Goal: Information Seeking & Learning: Learn about a topic

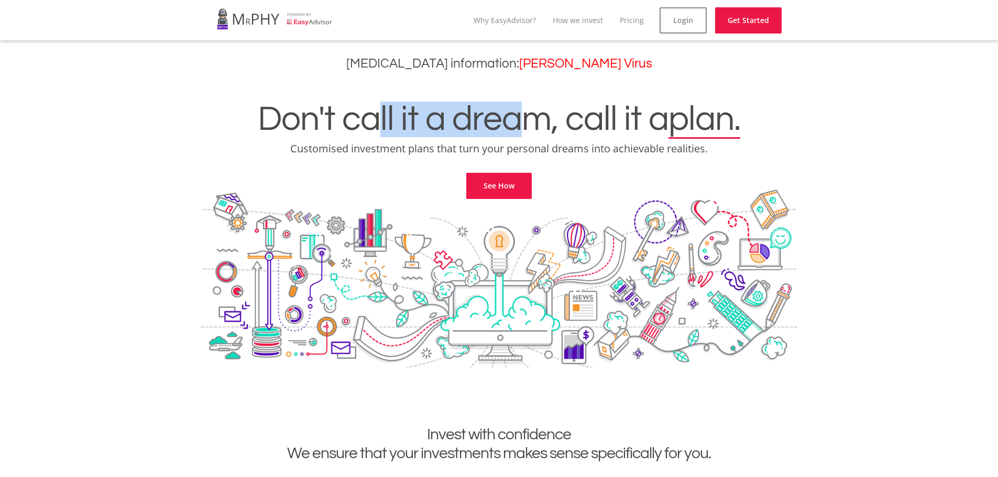
drag, startPoint x: 446, startPoint y: 126, endPoint x: 539, endPoint y: 130, distance: 93.3
click at [527, 129] on h1 "Don't call it a dream, call it a plan." at bounding box center [499, 120] width 982 height 36
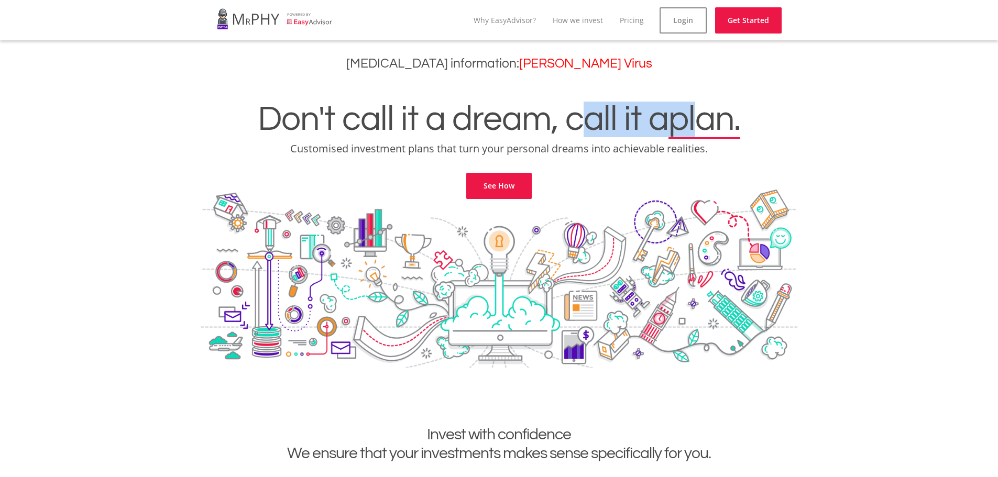
drag, startPoint x: 593, startPoint y: 123, endPoint x: 709, endPoint y: 128, distance: 115.9
click at [709, 128] on h1 "Don't call it a dream, call it a plan." at bounding box center [499, 120] width 982 height 36
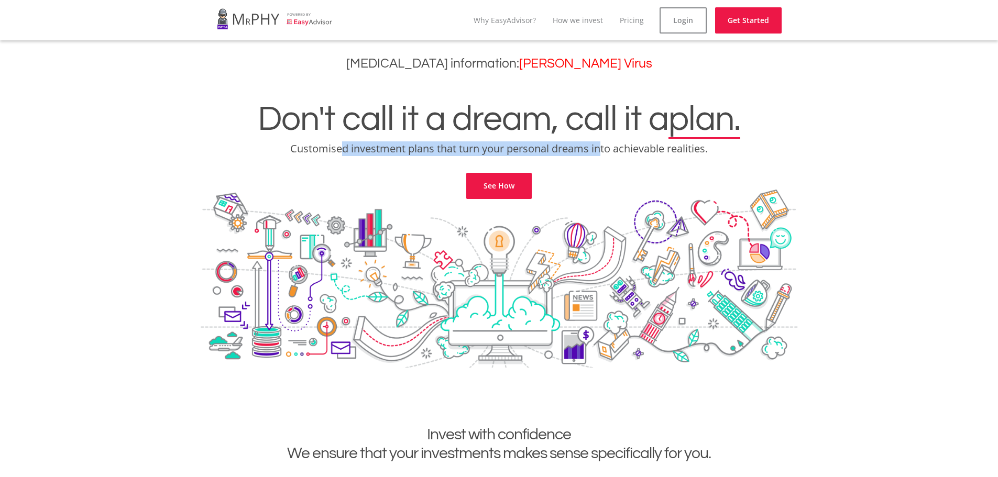
drag, startPoint x: 360, startPoint y: 148, endPoint x: 602, endPoint y: 153, distance: 241.5
click at [602, 153] on p "Customised investment plans that turn your personal dreams into achievable real…" at bounding box center [499, 148] width 982 height 15
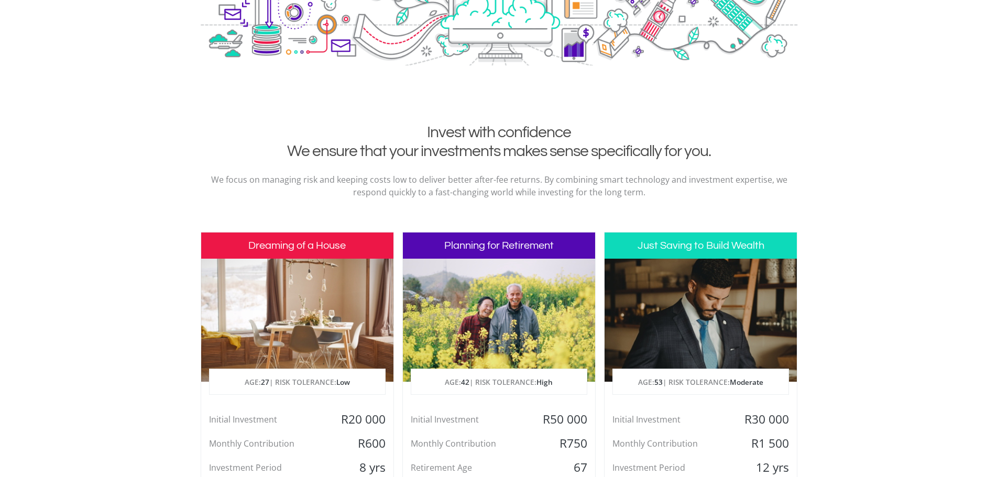
scroll to position [314, 0]
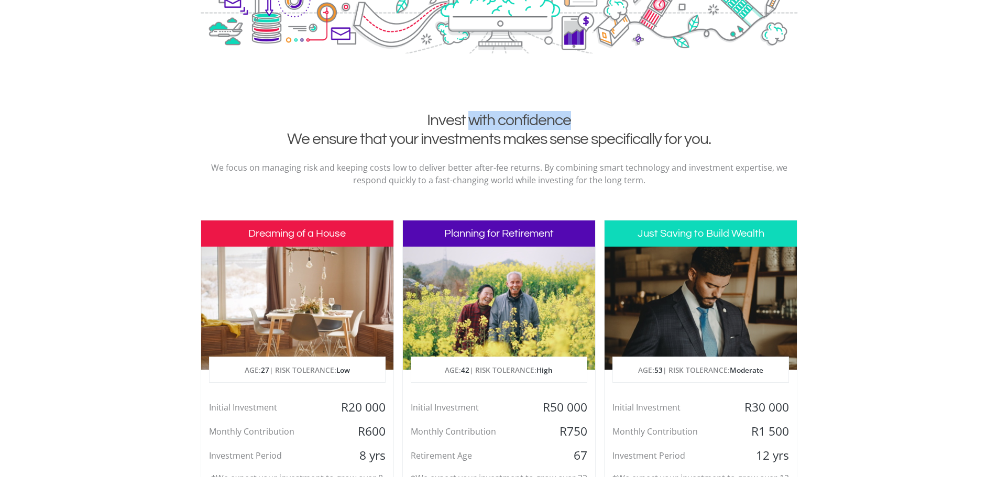
drag, startPoint x: 472, startPoint y: 121, endPoint x: 587, endPoint y: 124, distance: 114.2
click at [587, 124] on h2 "Invest with confidence We ensure that your investments makes sense specifically…" at bounding box center [498, 130] width 581 height 38
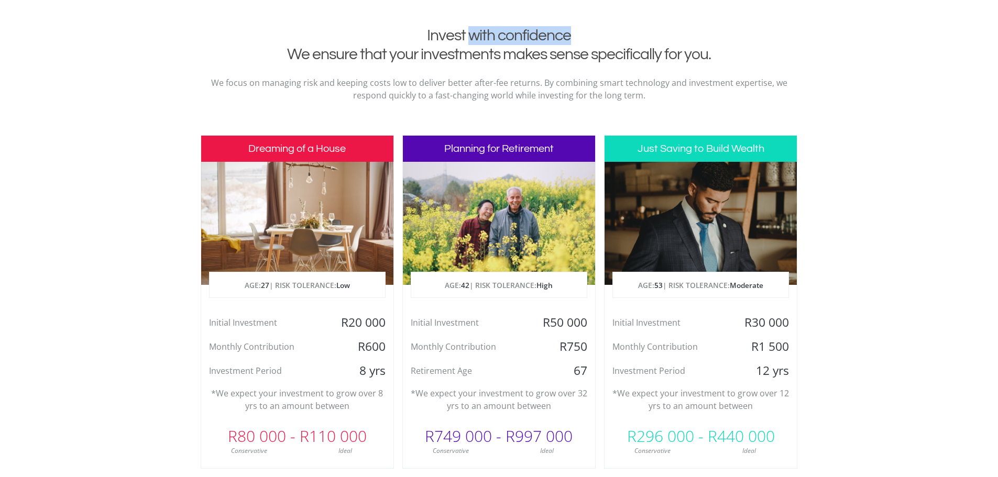
scroll to position [419, 0]
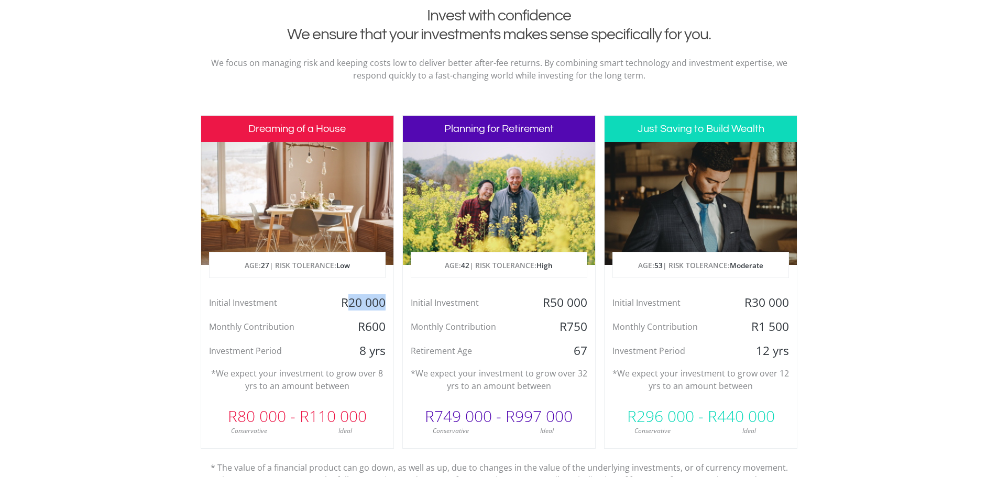
drag, startPoint x: 350, startPoint y: 301, endPoint x: 391, endPoint y: 302, distance: 40.4
click at [391, 302] on div "R20 000" at bounding box center [361, 303] width 64 height 16
drag, startPoint x: 362, startPoint y: 329, endPoint x: 380, endPoint y: 329, distance: 17.8
click at [380, 329] on div "R600" at bounding box center [361, 327] width 64 height 16
click at [372, 350] on div "8 yrs" at bounding box center [361, 351] width 64 height 16
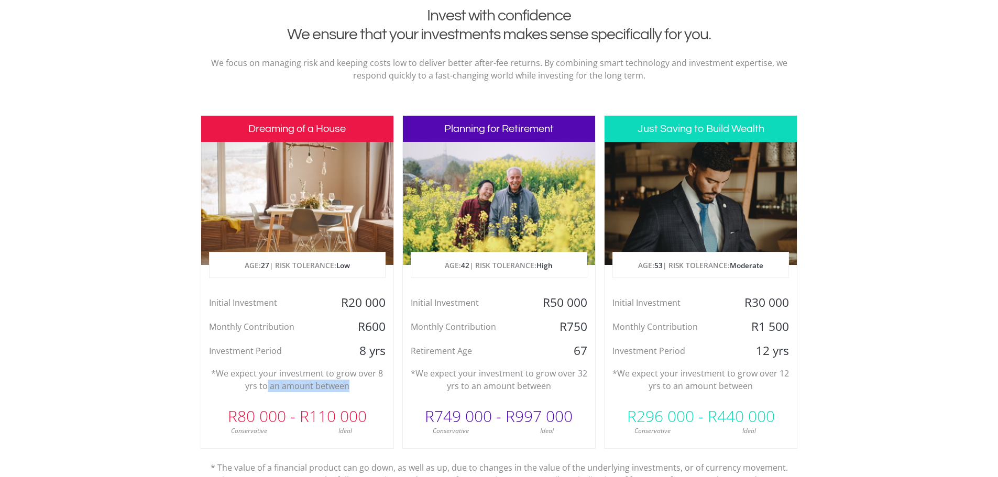
drag, startPoint x: 267, startPoint y: 387, endPoint x: 346, endPoint y: 388, distance: 79.6
click at [346, 388] on p "*We expect your investment to grow over 8 yrs to an amount between" at bounding box center [297, 379] width 176 height 25
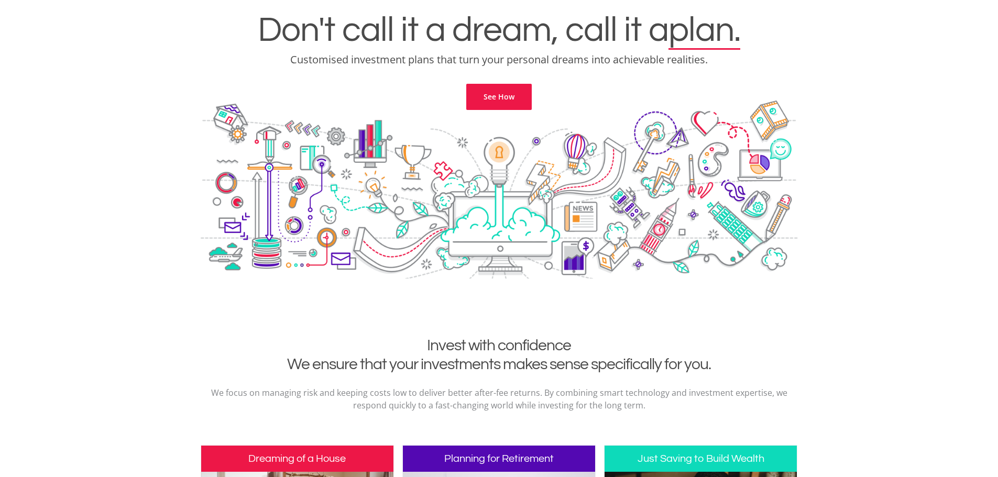
scroll to position [0, 0]
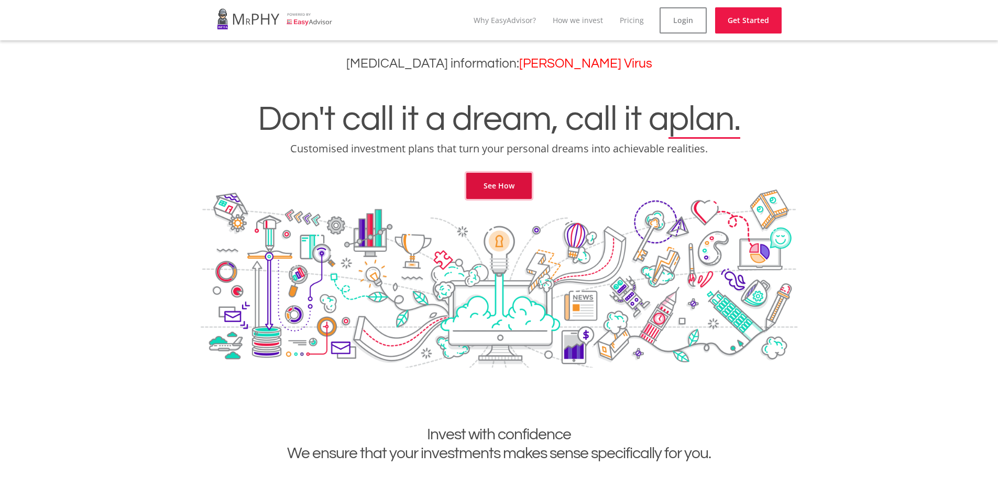
click at [496, 190] on link "See How" at bounding box center [498, 186] width 65 height 26
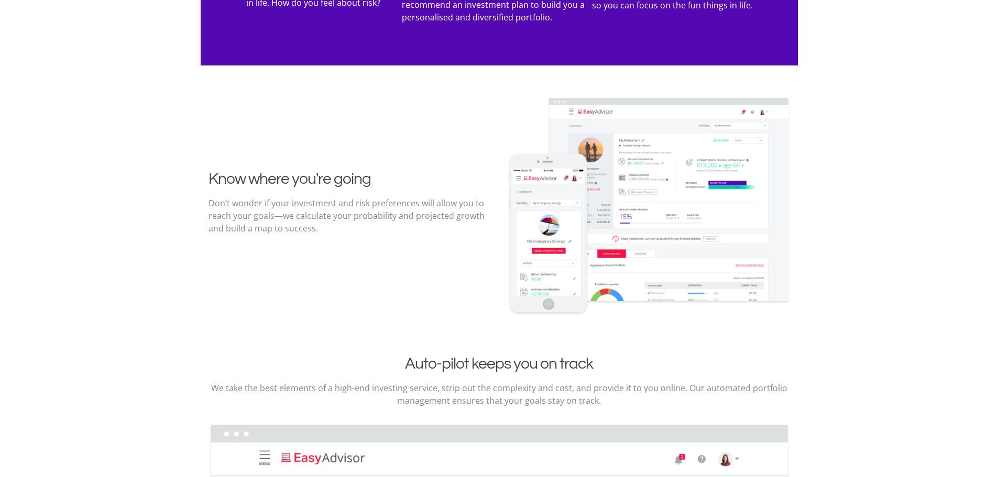
scroll to position [1158, 0]
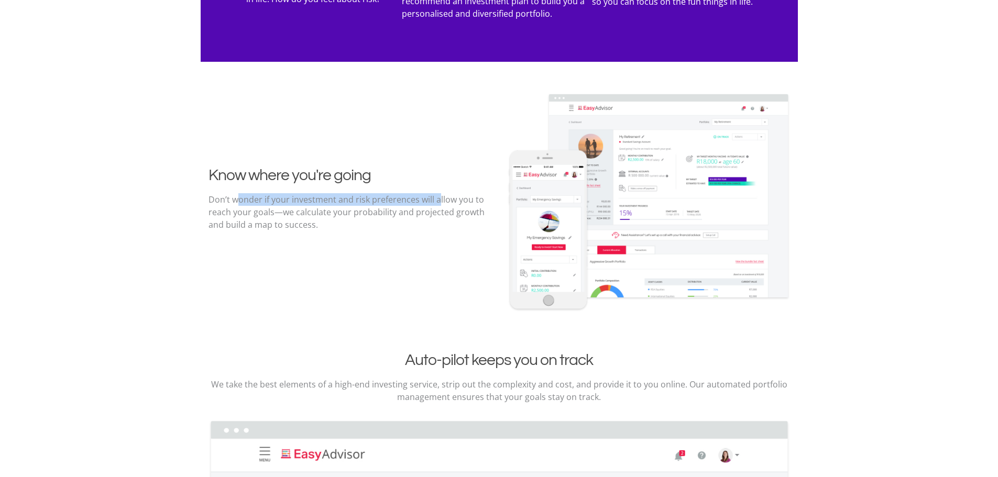
drag, startPoint x: 237, startPoint y: 202, endPoint x: 442, endPoint y: 199, distance: 204.3
click at [442, 199] on p "Don’t wonder if your investment and risk preferences will allow you to reach yo…" at bounding box center [349, 212] width 283 height 38
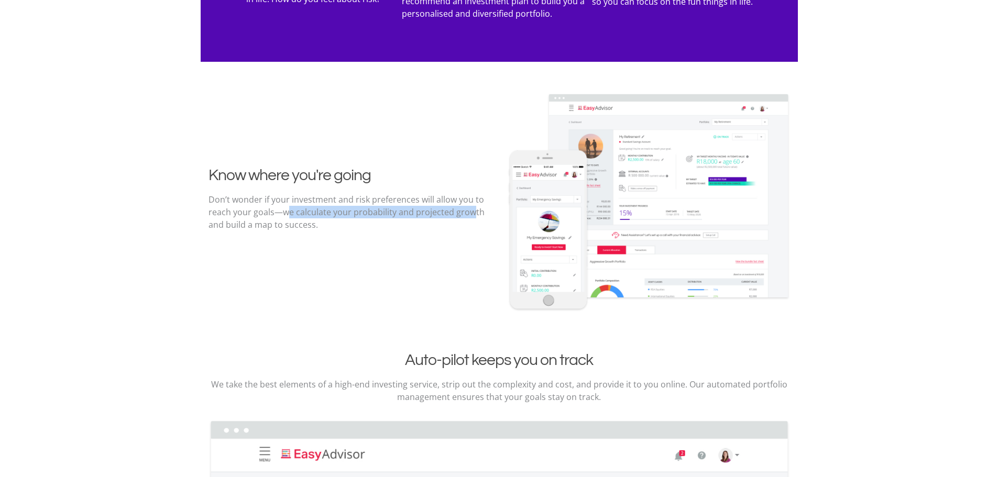
drag, startPoint x: 294, startPoint y: 213, endPoint x: 472, endPoint y: 218, distance: 178.1
click at [472, 218] on p "Don’t wonder if your investment and risk preferences will allow you to reach yo…" at bounding box center [349, 212] width 283 height 38
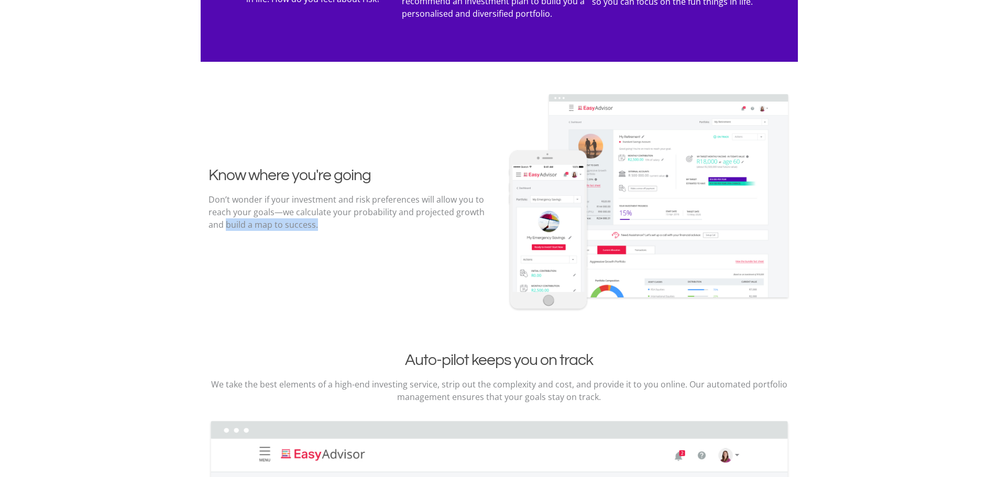
drag, startPoint x: 226, startPoint y: 226, endPoint x: 324, endPoint y: 231, distance: 98.6
click at [319, 229] on p "Don’t wonder if your investment and risk preferences will allow you to reach yo…" at bounding box center [349, 212] width 283 height 38
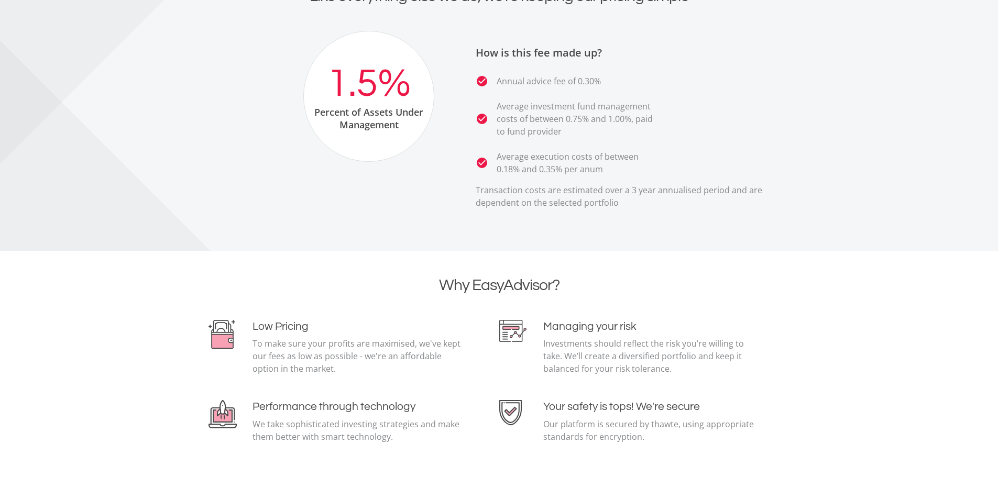
scroll to position [2278, 0]
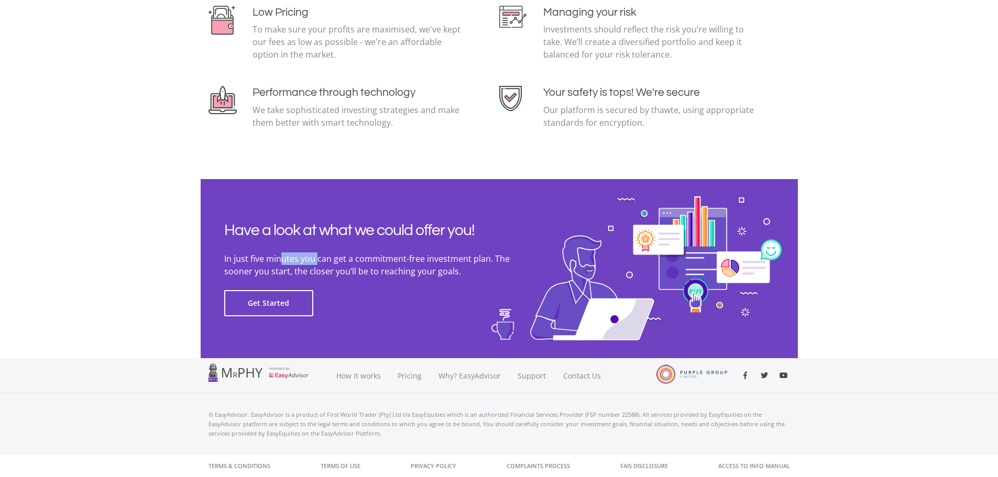
drag, startPoint x: 283, startPoint y: 260, endPoint x: 333, endPoint y: 260, distance: 50.3
click at [317, 260] on p "In just five minutes you can get a commitment-free investment plan. The sooner …" at bounding box center [381, 264] width 314 height 25
drag, startPoint x: 360, startPoint y: 258, endPoint x: 486, endPoint y: 262, distance: 125.7
click at [486, 262] on p "In just five minutes you can get a commitment-free investment plan. The sooner …" at bounding box center [381, 264] width 314 height 25
drag, startPoint x: 277, startPoint y: 269, endPoint x: 403, endPoint y: 272, distance: 125.7
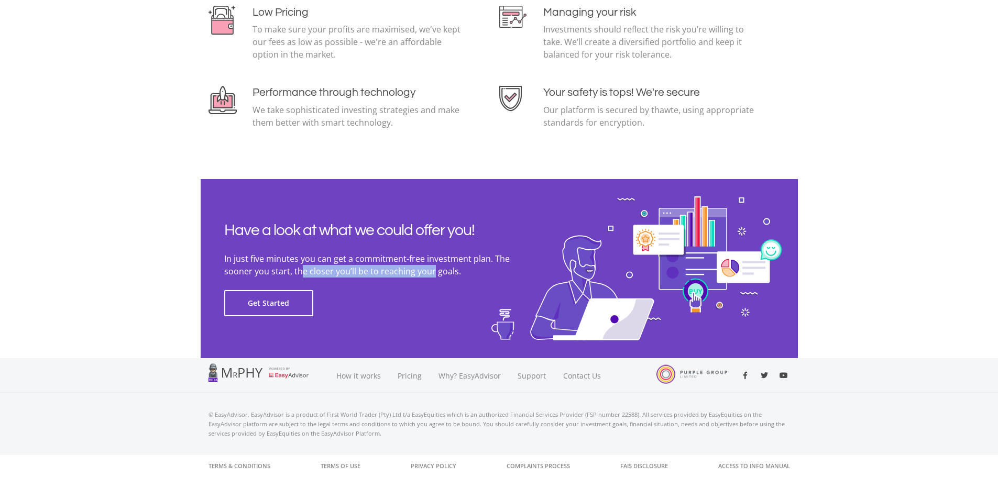
click at [403, 272] on p "In just five minutes you can get a commitment-free investment plan. The sooner …" at bounding box center [381, 264] width 314 height 25
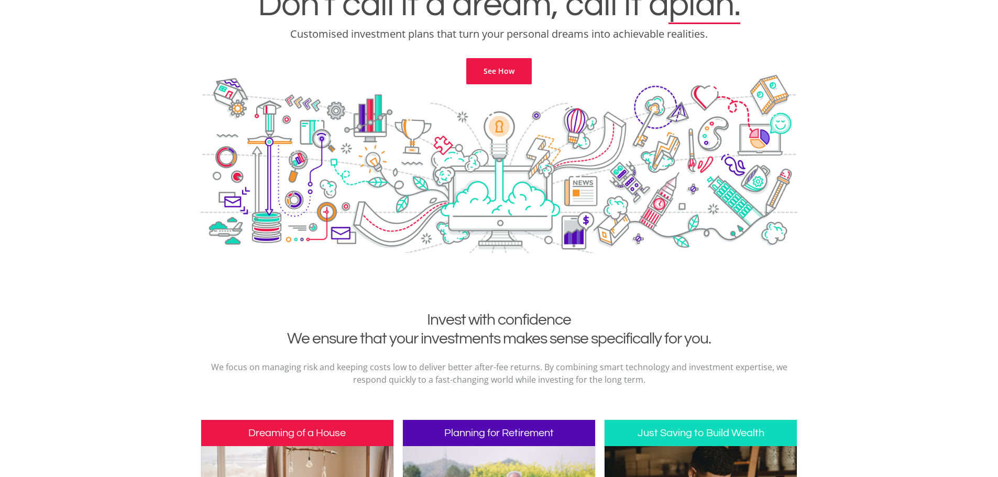
scroll to position [0, 0]
